Goal: Task Accomplishment & Management: Complete application form

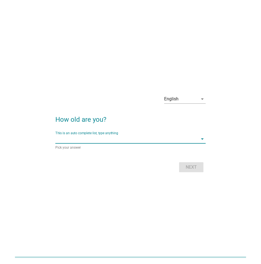
click at [80, 139] on input "This is an auto complete list, type anything" at bounding box center [126, 138] width 143 height 9
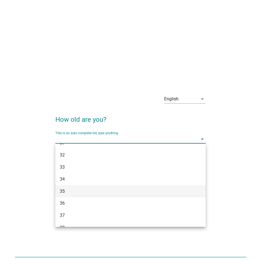
scroll to position [166, 0]
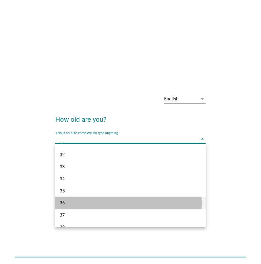
click at [67, 198] on div "36" at bounding box center [130, 203] width 150 height 12
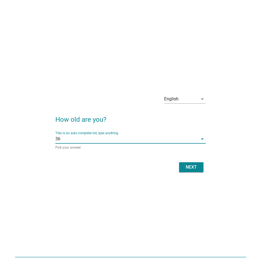
drag, startPoint x: 124, startPoint y: 193, endPoint x: 154, endPoint y: 170, distance: 37.3
click at [124, 193] on div "English arrow_drop_down How old are you? This is an auto complete list, type an…" at bounding box center [130, 132] width 261 height 264
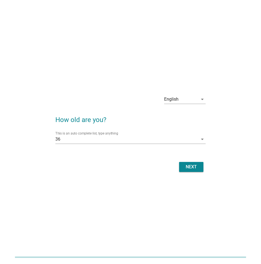
click at [194, 167] on div "Next" at bounding box center [192, 166] width 16 height 7
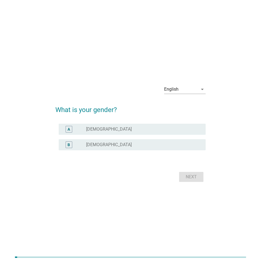
click at [94, 148] on div "B radio_button_unchecked [DEMOGRAPHIC_DATA]" at bounding box center [132, 144] width 147 height 11
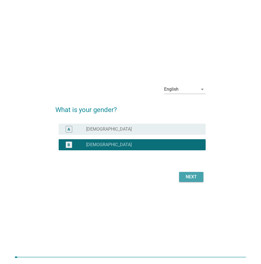
click at [201, 177] on button "Next" at bounding box center [191, 177] width 24 height 10
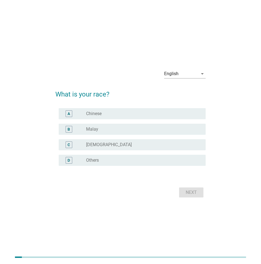
click at [102, 112] on label "Chinese" at bounding box center [94, 114] width 16 height 6
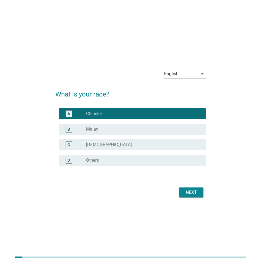
click at [192, 192] on div "Next" at bounding box center [192, 192] width 16 height 7
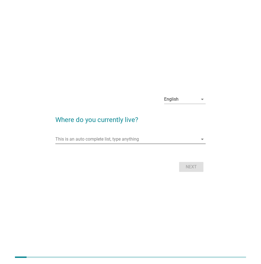
click at [121, 140] on input "This is an auto complete list, type anything" at bounding box center [126, 139] width 143 height 9
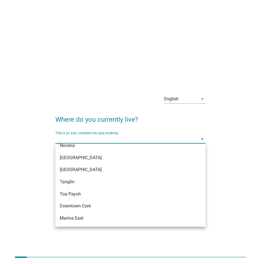
scroll to position [115, 0]
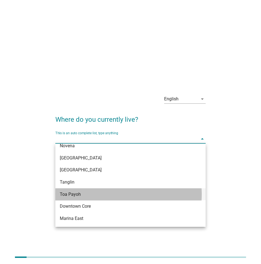
click at [71, 194] on div "Toa Payoh" at bounding box center [125, 194] width 130 height 7
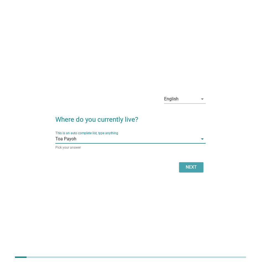
click at [188, 164] on div "Next" at bounding box center [192, 167] width 16 height 7
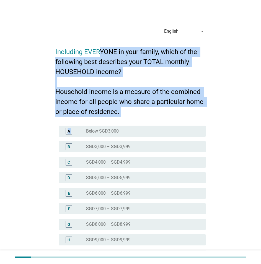
drag, startPoint x: 100, startPoint y: 50, endPoint x: 107, endPoint y: 117, distance: 67.4
click at [107, 117] on form "Including EVERYONE in your family, which of the following best describes your T…" at bounding box center [130, 167] width 150 height 252
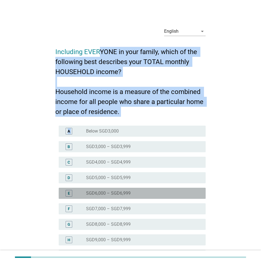
click at [96, 193] on label "SGD6,000 – SGD6,999" at bounding box center [108, 193] width 45 height 6
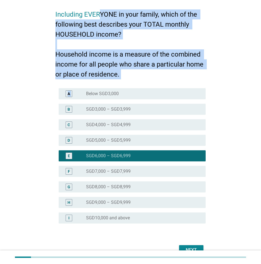
scroll to position [66, 0]
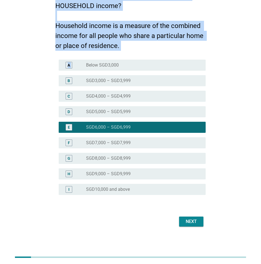
click at [184, 223] on div "Next" at bounding box center [192, 221] width 16 height 7
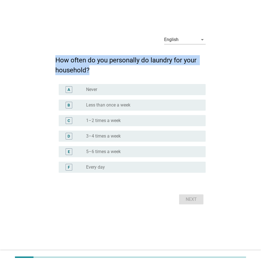
scroll to position [0, 0]
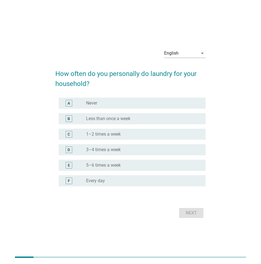
click at [156, 218] on div "Next" at bounding box center [130, 212] width 150 height 13
click at [92, 101] on label "Never" at bounding box center [91, 103] width 11 height 6
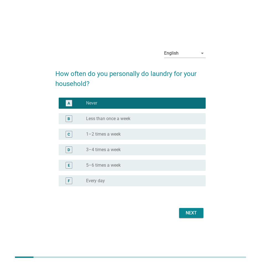
click at [186, 213] on div "Next" at bounding box center [192, 212] width 16 height 7
